Goal: Find specific page/section: Find specific page/section

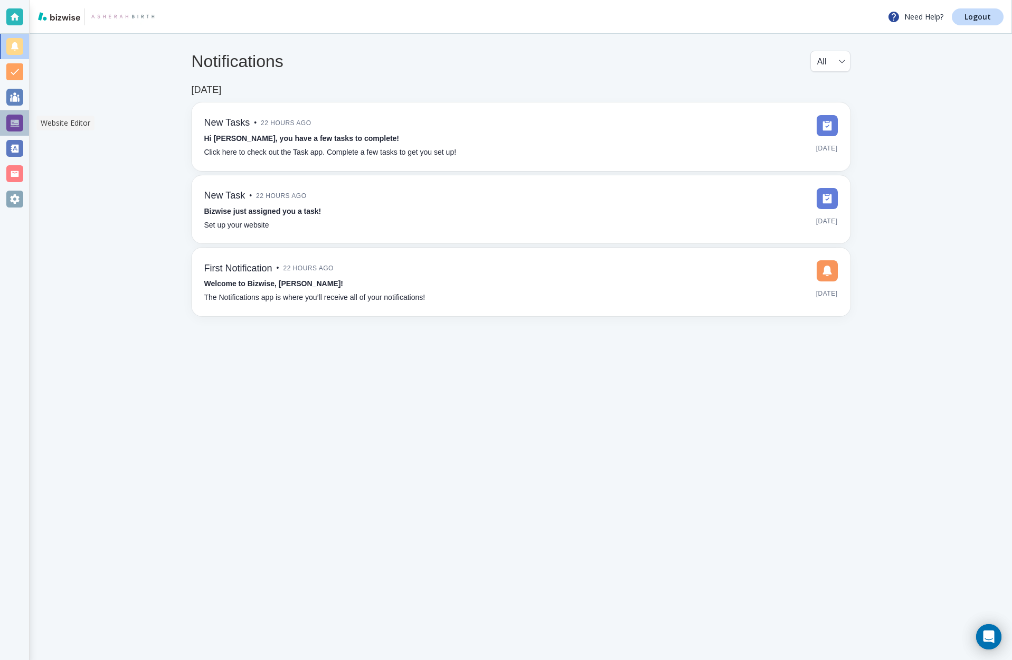
click at [17, 121] on div at bounding box center [14, 123] width 17 height 17
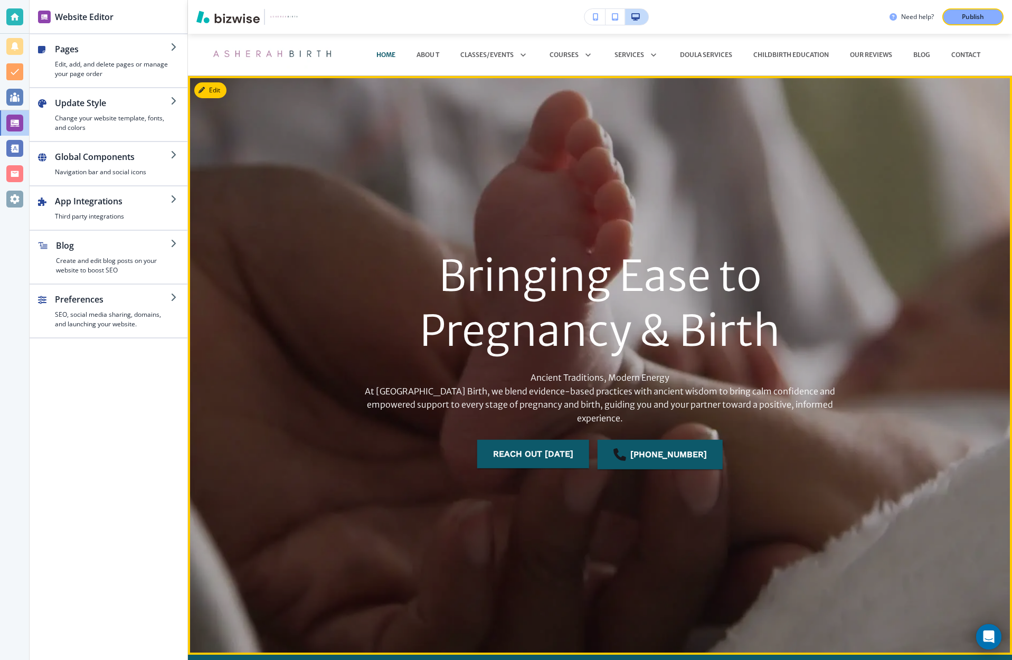
scroll to position [1, 0]
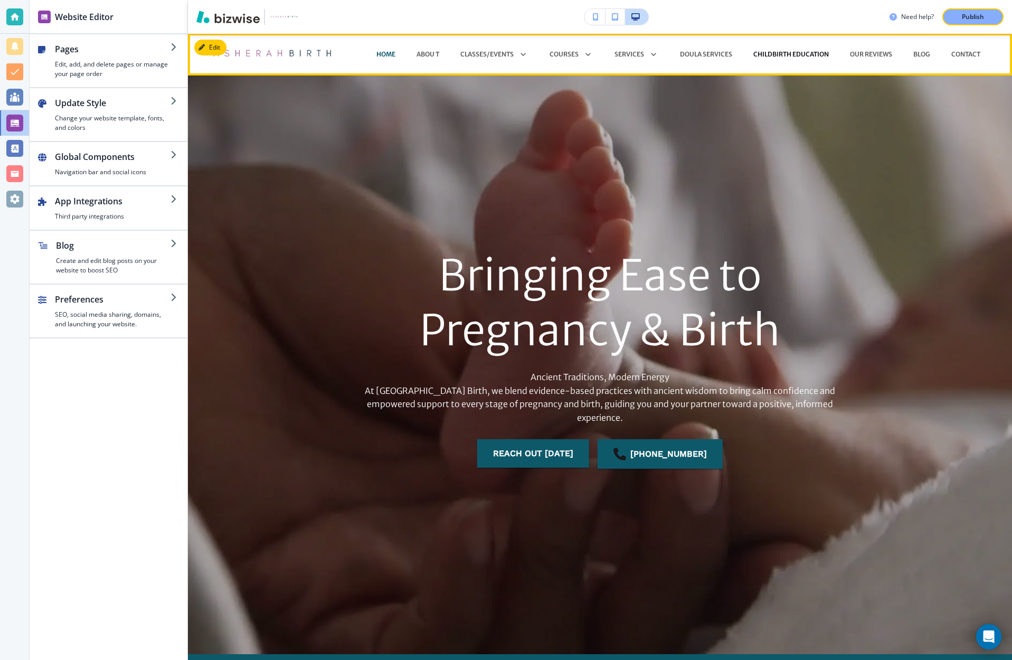
click at [802, 55] on p "CHILDBIRTH EDUCATION" at bounding box center [790, 54] width 75 height 9
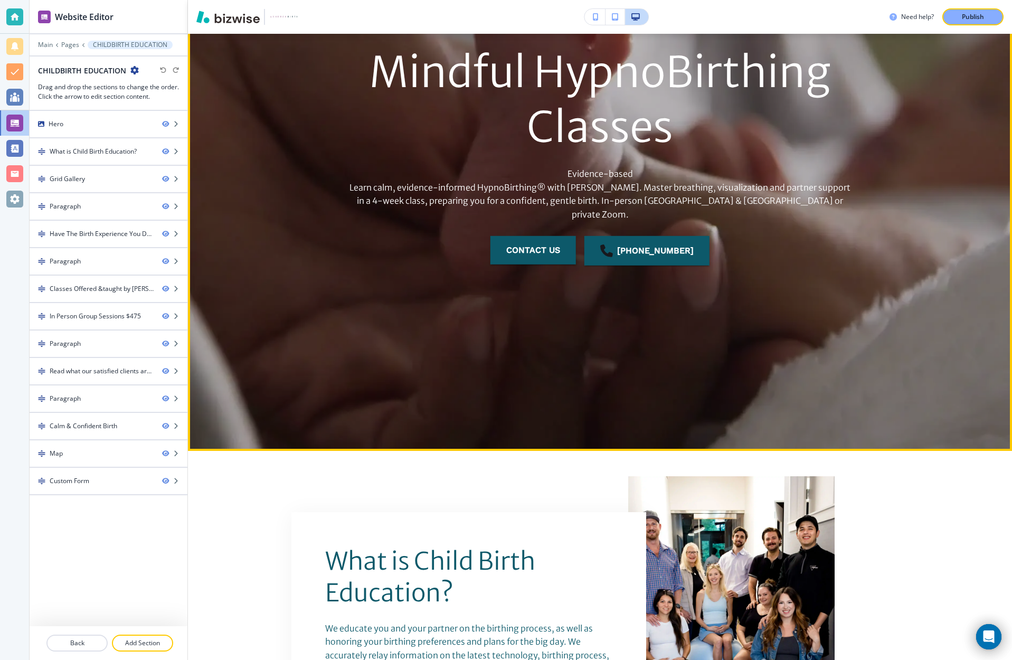
scroll to position [0, 0]
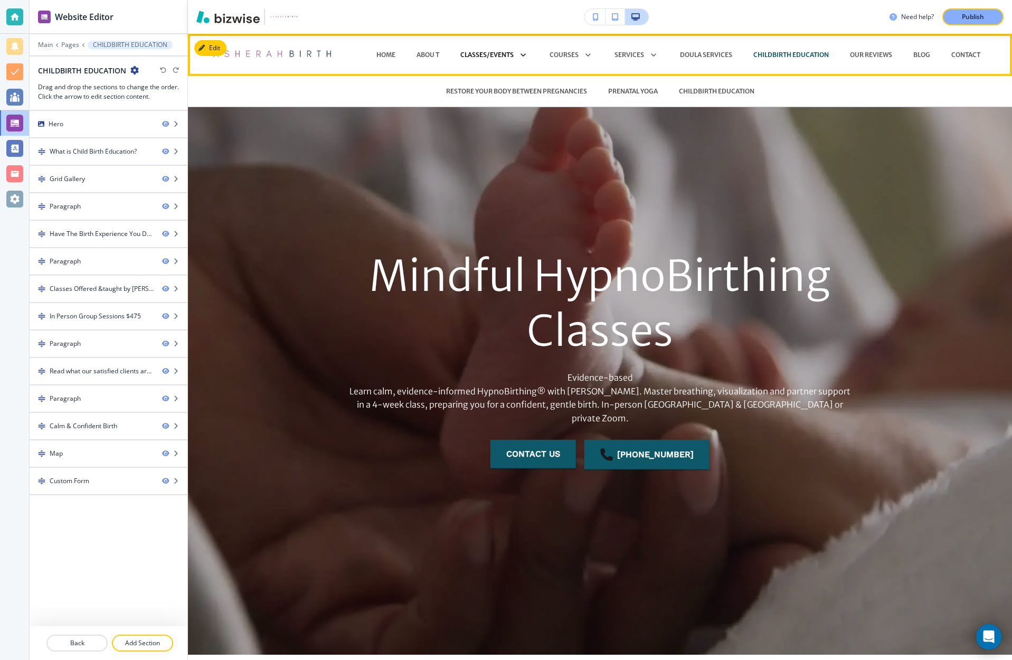
click at [489, 54] on p "CLASSES/EVENTS" at bounding box center [486, 54] width 53 height 9
